Goal: Transaction & Acquisition: Subscribe to service/newsletter

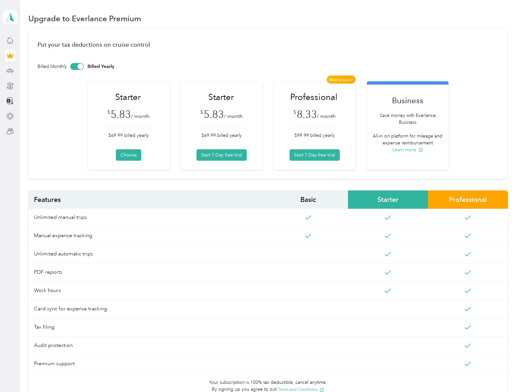
click at [128, 155] on button "Choose" at bounding box center [128, 154] width 25 height 11
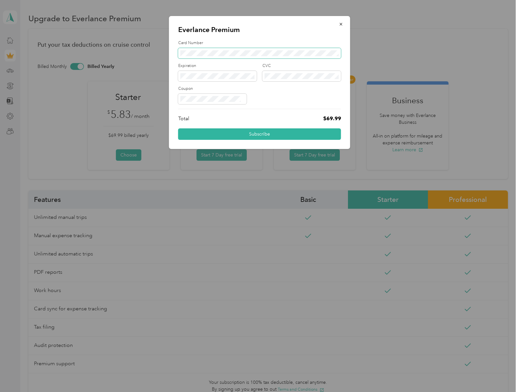
click at [178, 128] on button "Subscribe" at bounding box center [259, 133] width 163 height 11
